Goal: Find specific page/section: Find specific page/section

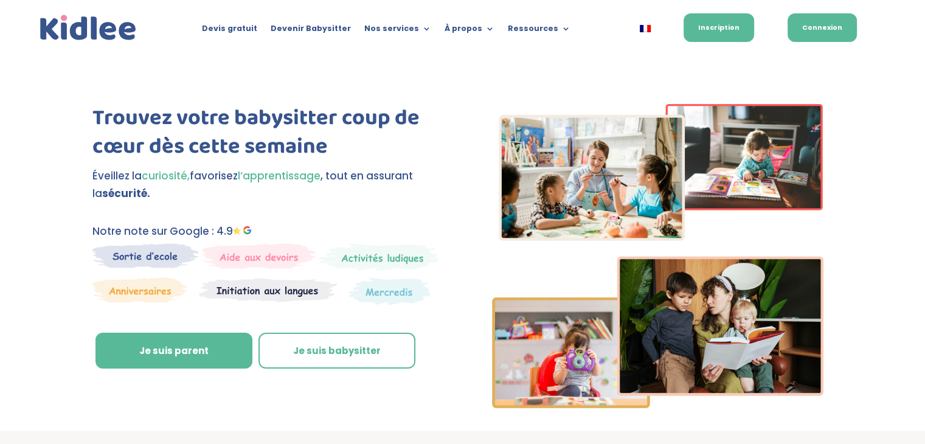
click at [819, 27] on link "Connexion" at bounding box center [821, 27] width 69 height 29
